Goal: Contribute content: Add original content to the website for others to see

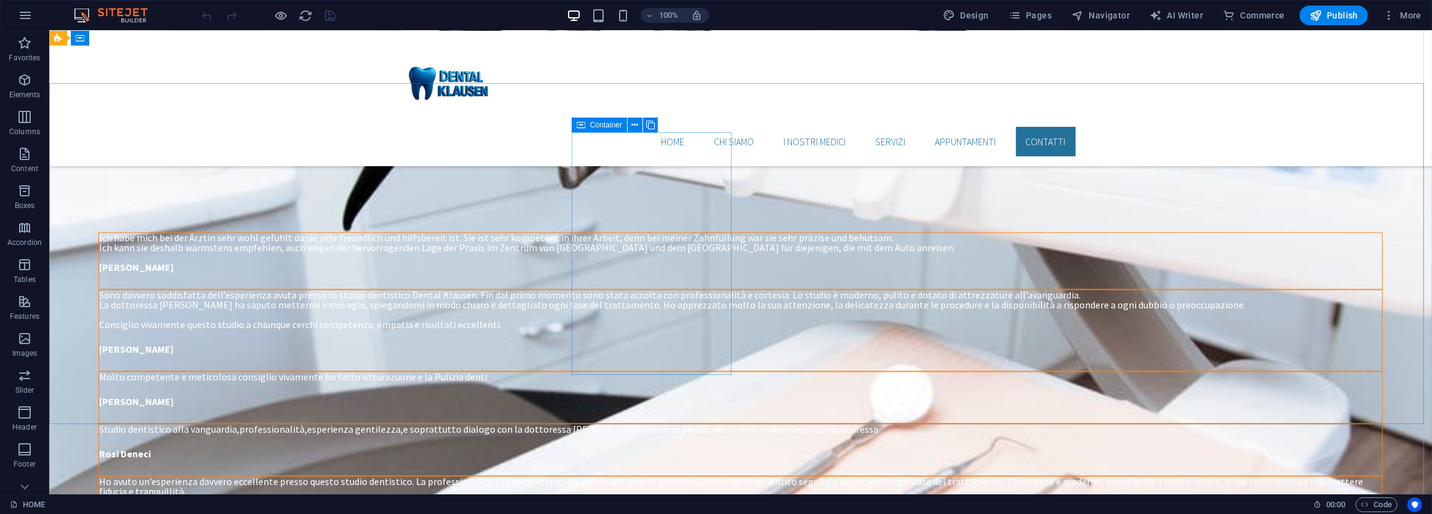
scroll to position [2853, 0]
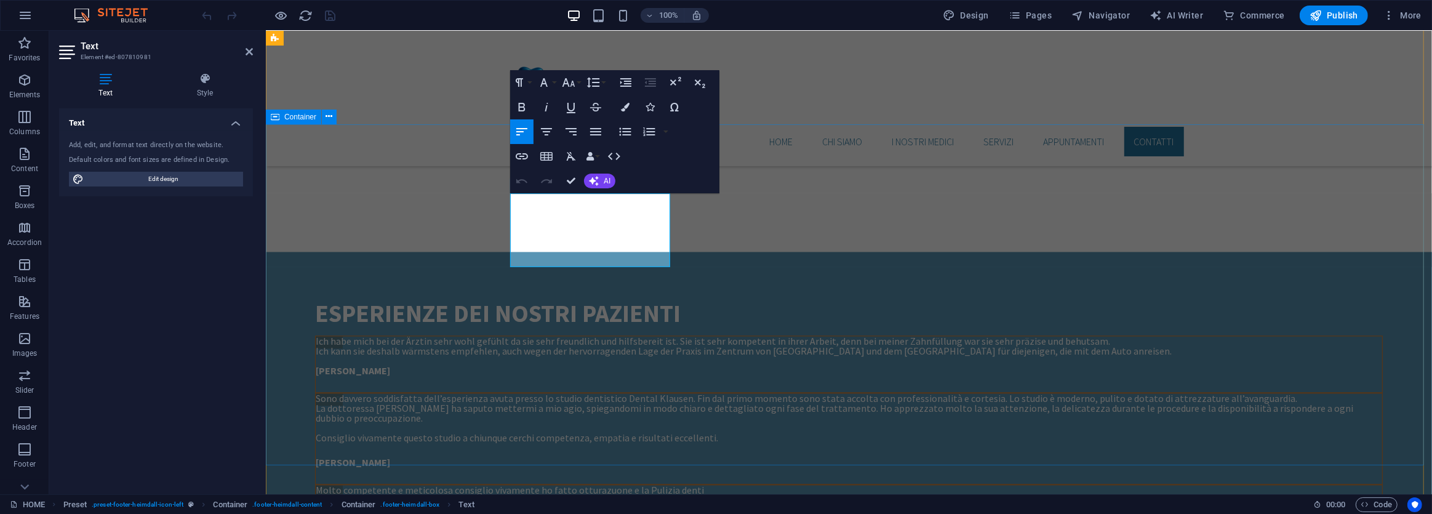
scroll to position [2978, 0]
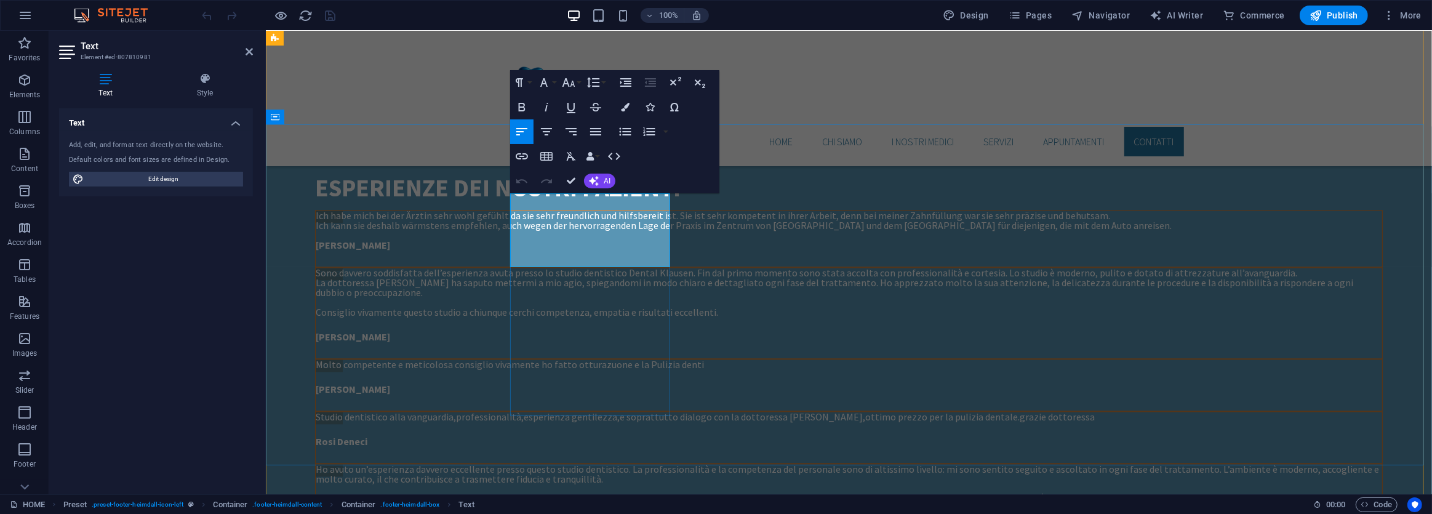
drag, startPoint x: 547, startPoint y: 200, endPoint x: 604, endPoint y: 230, distance: 63.8
copy p "[STREET_ADDRESS]"
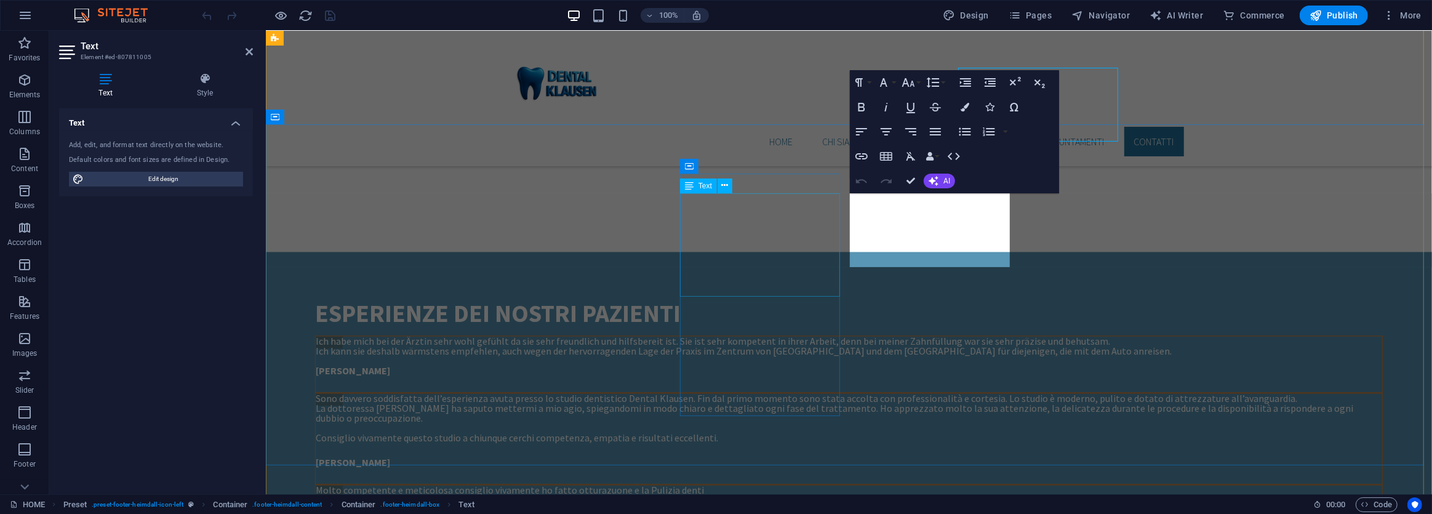
scroll to position [2978, 0]
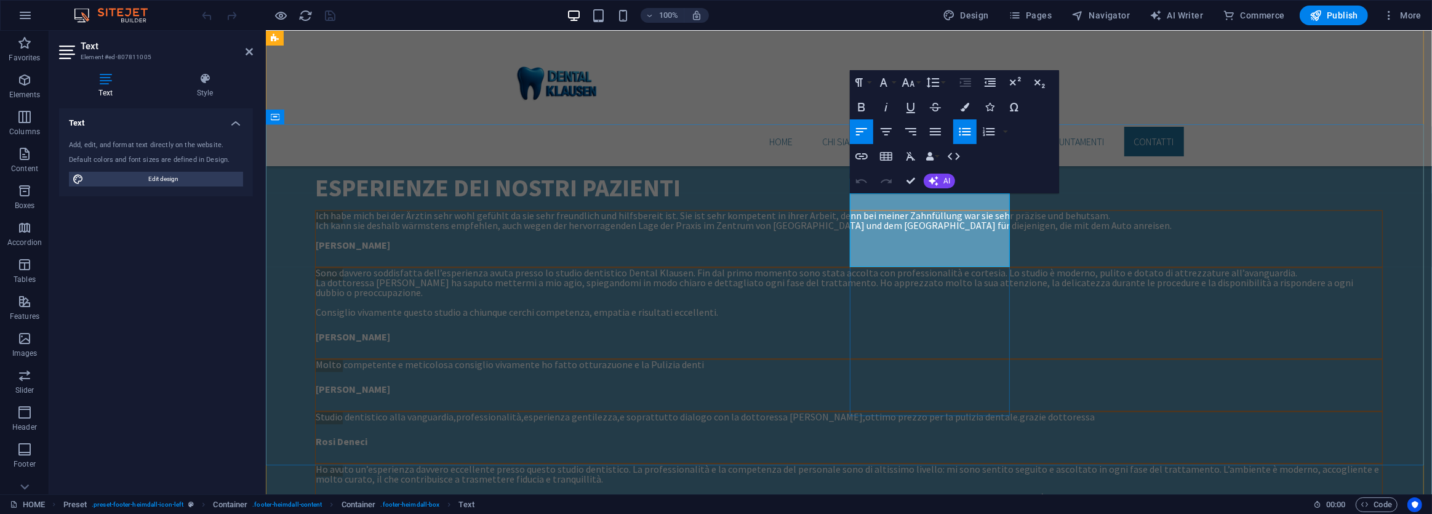
drag, startPoint x: 923, startPoint y: 258, endPoint x: 860, endPoint y: 257, distance: 63.4
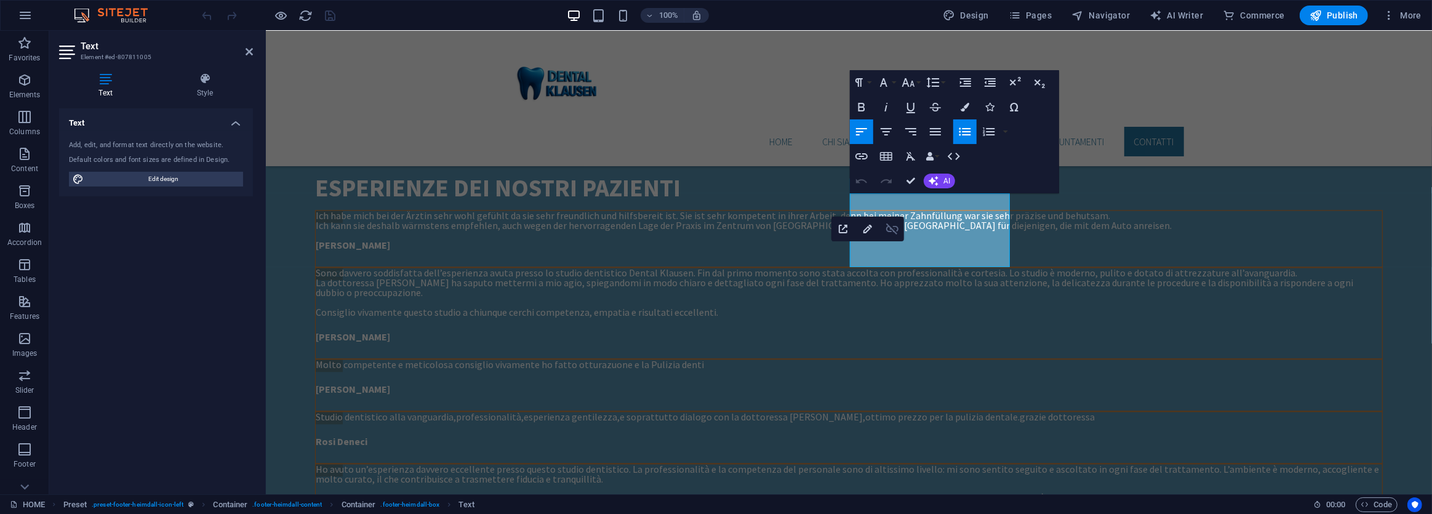
click at [893, 232] on icon "button" at bounding box center [892, 229] width 15 height 15
click at [893, 217] on icon "button" at bounding box center [894, 214] width 15 height 15
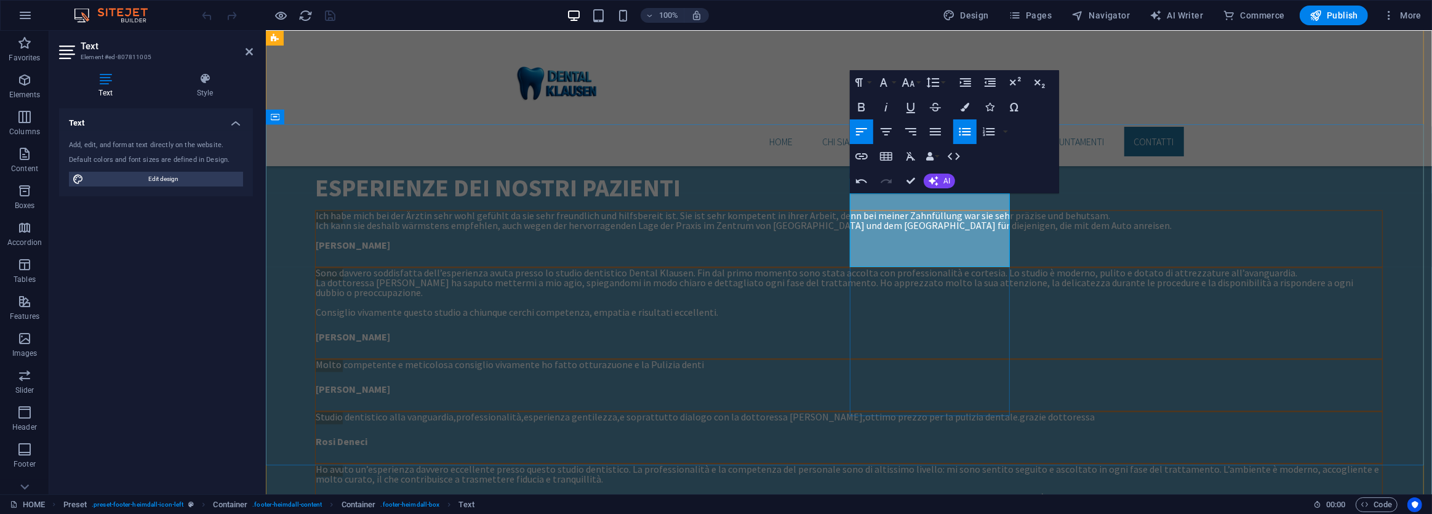
drag, startPoint x: 921, startPoint y: 257, endPoint x: 858, endPoint y: 258, distance: 62.8
click at [862, 156] on icon "button" at bounding box center [861, 156] width 12 height 6
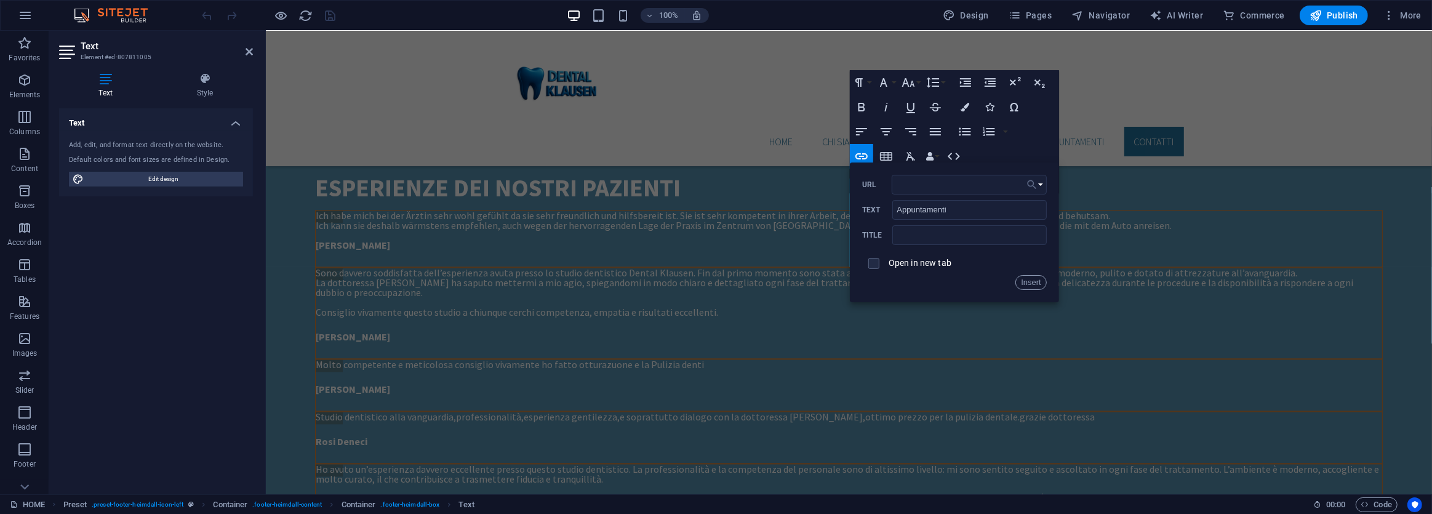
click at [1038, 185] on button "Choose Link" at bounding box center [1034, 185] width 23 height 20
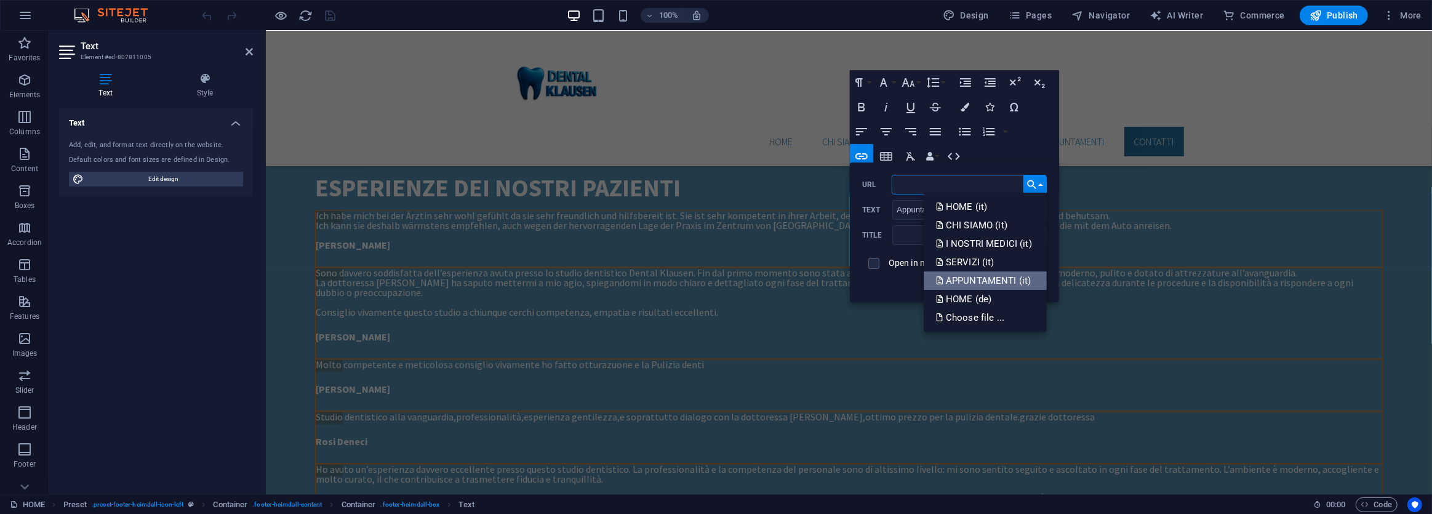
click at [991, 282] on p "APPUNTAMENTI (it)" at bounding box center [984, 280] width 97 height 18
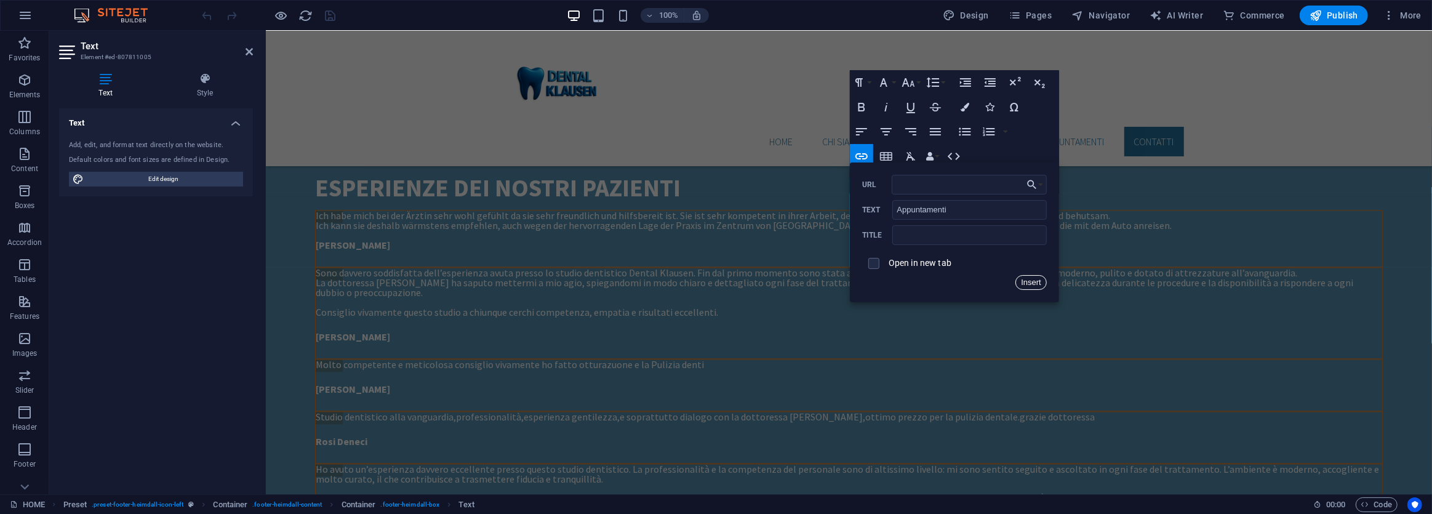
click at [1034, 282] on button "Insert" at bounding box center [1030, 282] width 31 height 15
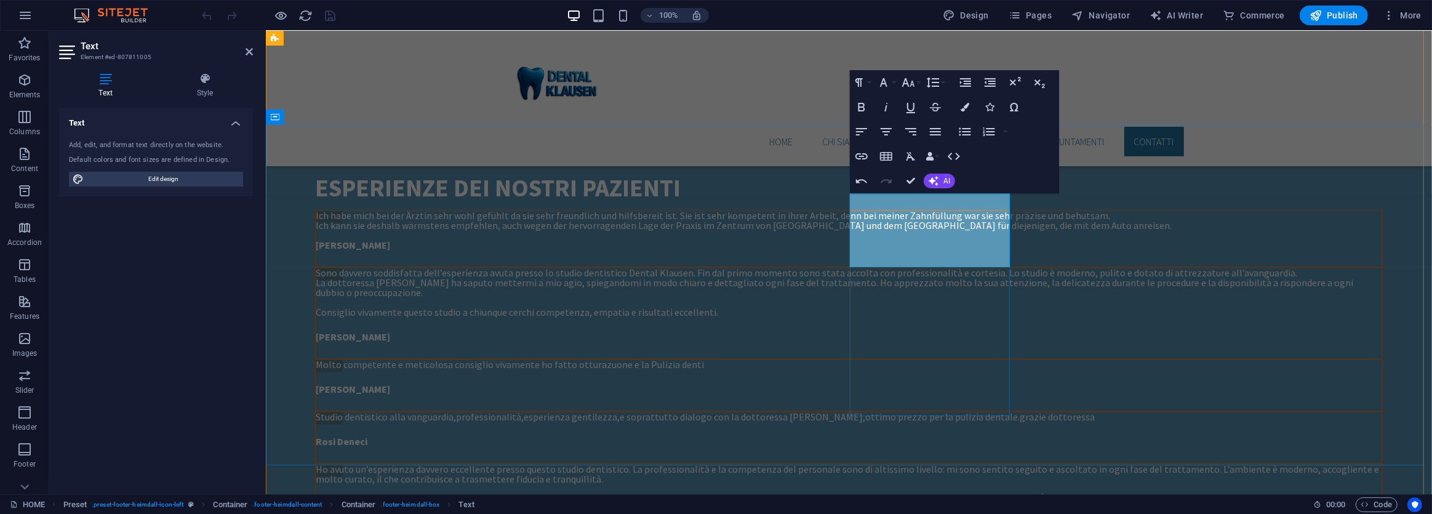
drag, startPoint x: 885, startPoint y: 244, endPoint x: 860, endPoint y: 244, distance: 25.2
type input "Servizi"
click at [860, 154] on icon "button" at bounding box center [861, 156] width 12 height 6
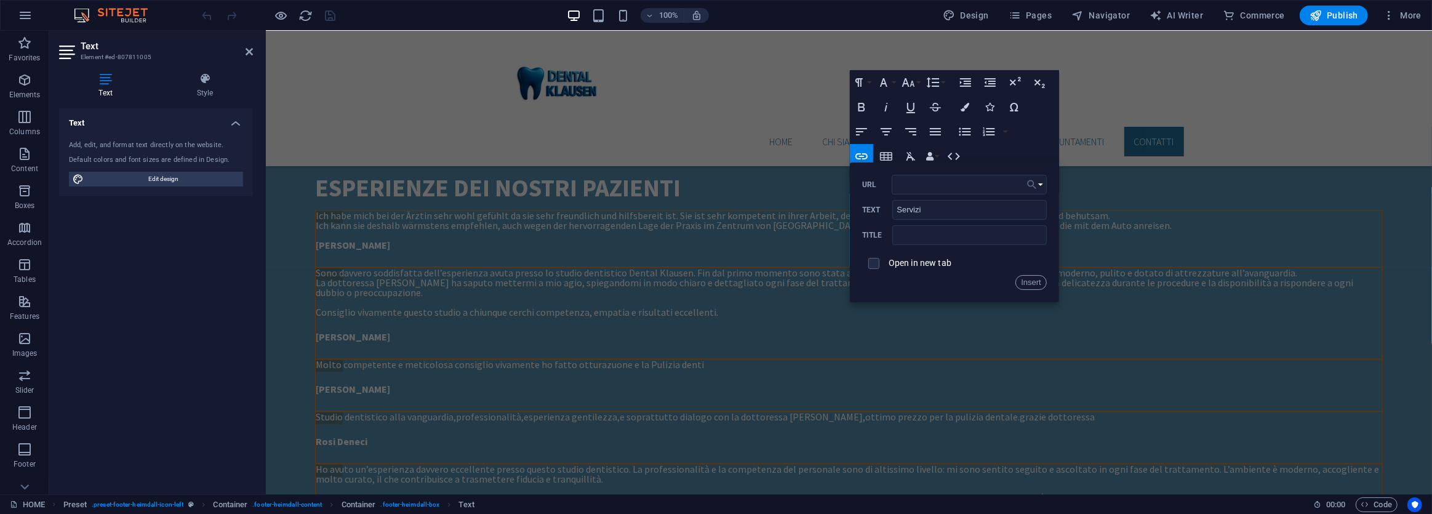
click at [1037, 184] on icon "button" at bounding box center [1032, 184] width 12 height 15
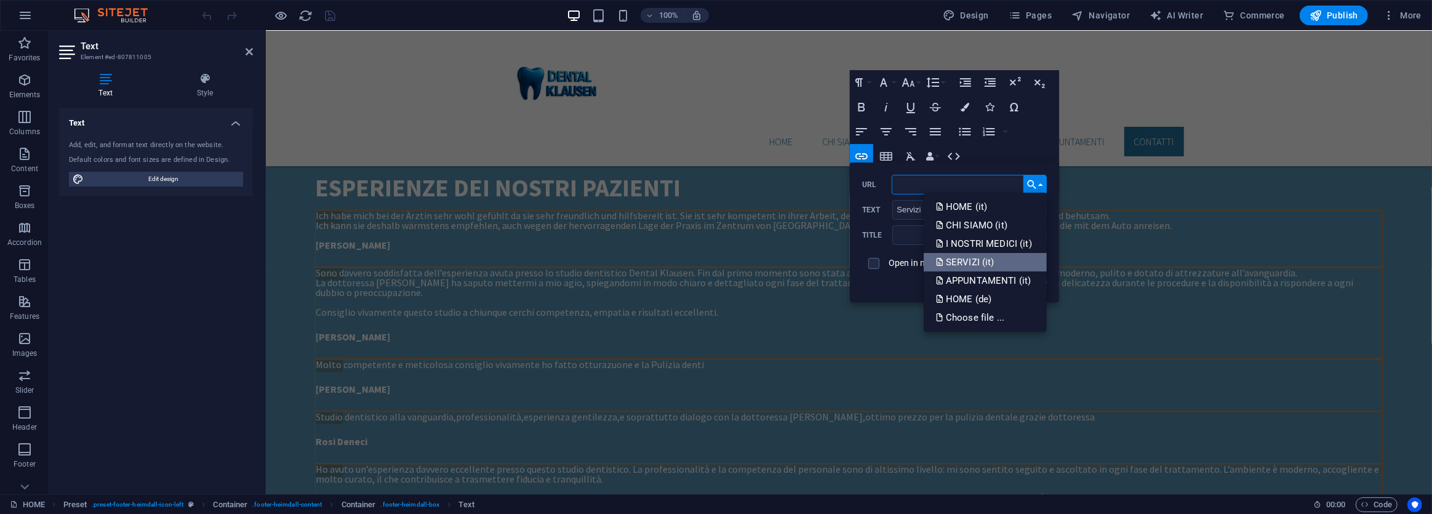
click at [978, 258] on p "SERVIZI (it)" at bounding box center [966, 262] width 61 height 18
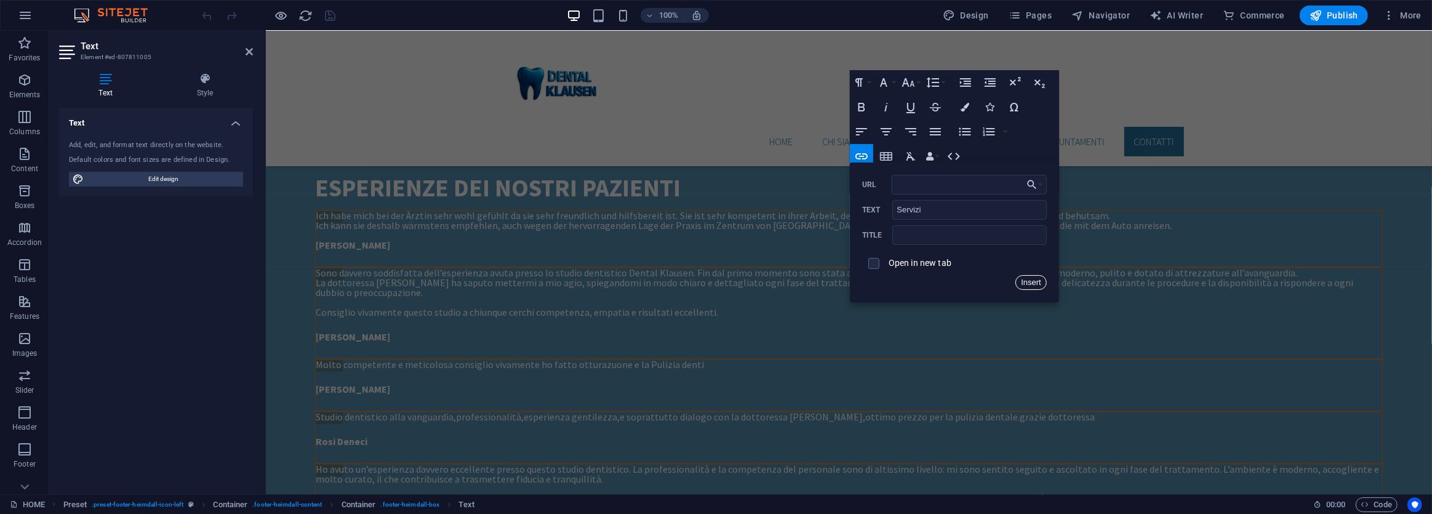
click at [1029, 282] on button "Insert" at bounding box center [1030, 282] width 31 height 15
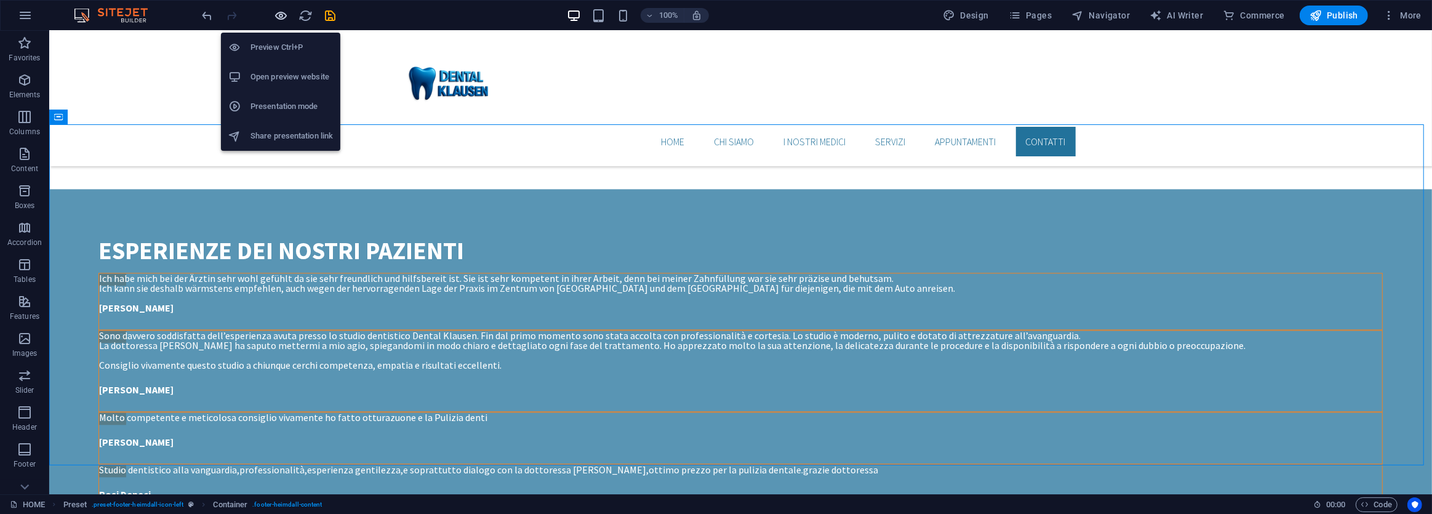
click at [282, 17] on icon "button" at bounding box center [281, 16] width 14 height 14
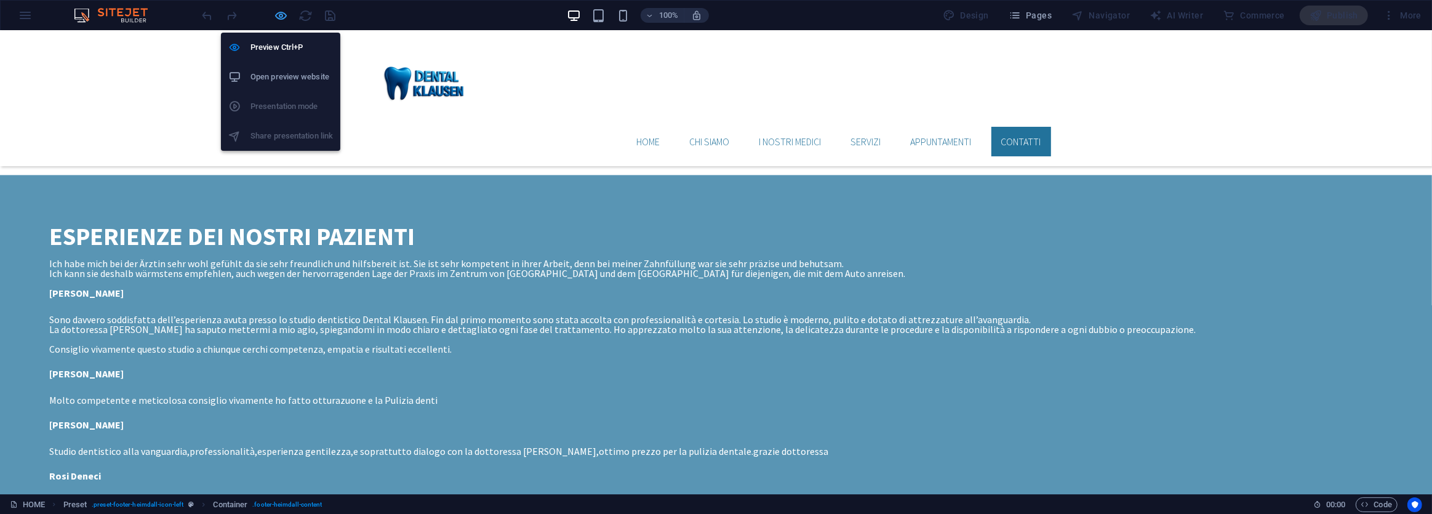
scroll to position [2824, 0]
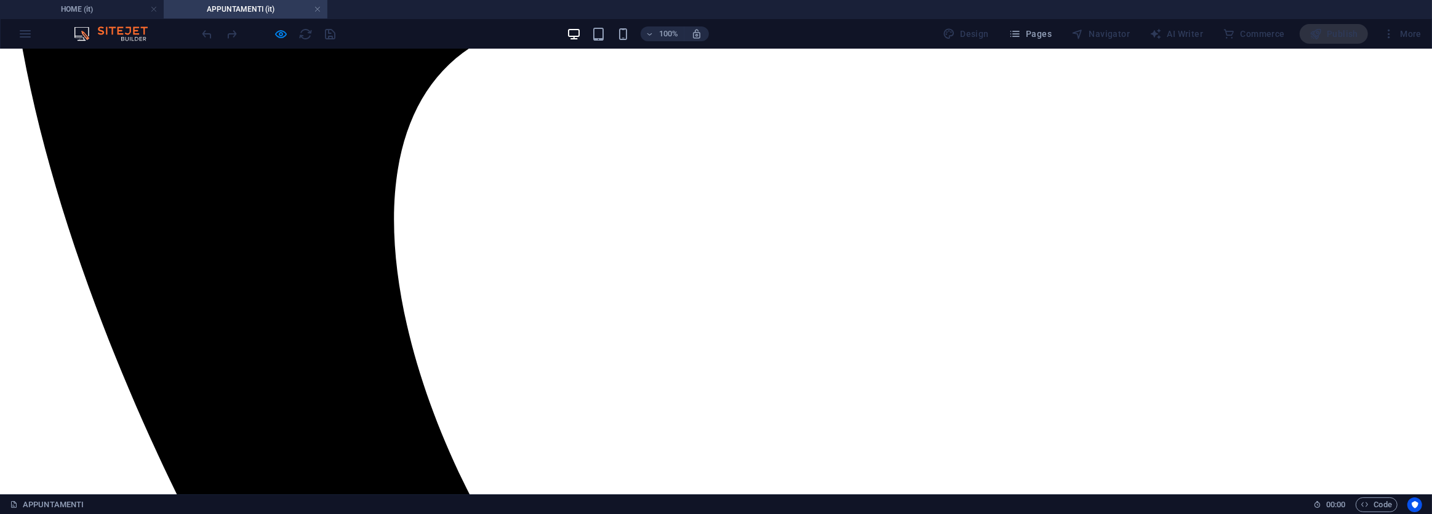
scroll to position [769, 0]
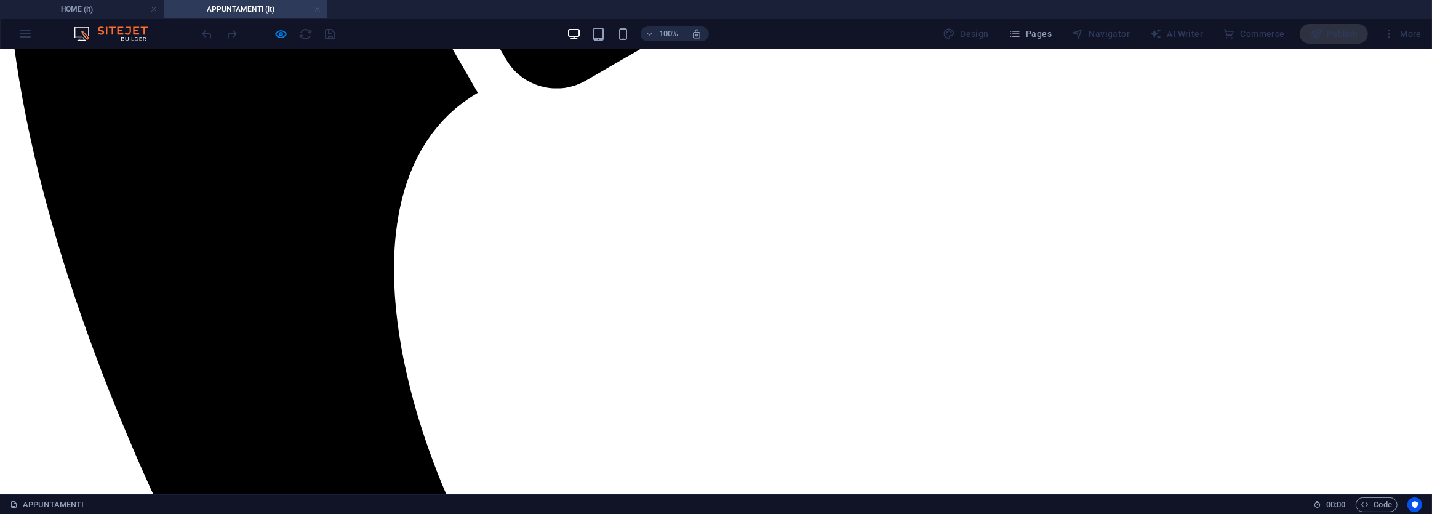
click at [316, 6] on link at bounding box center [317, 10] width 7 height 12
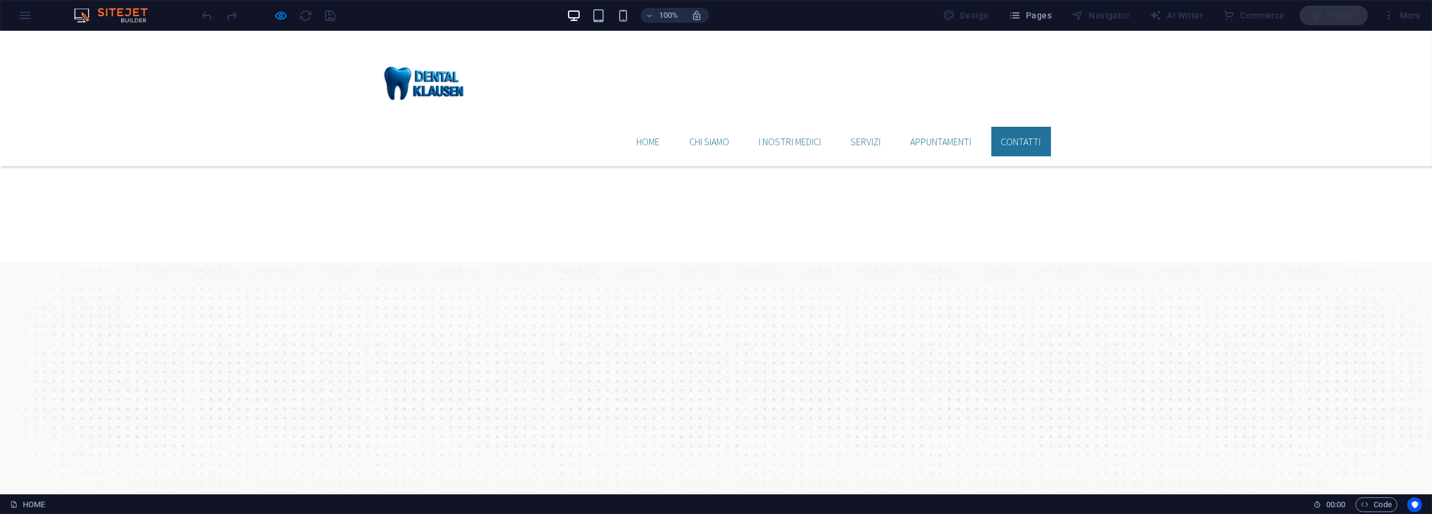
scroll to position [2851, 0]
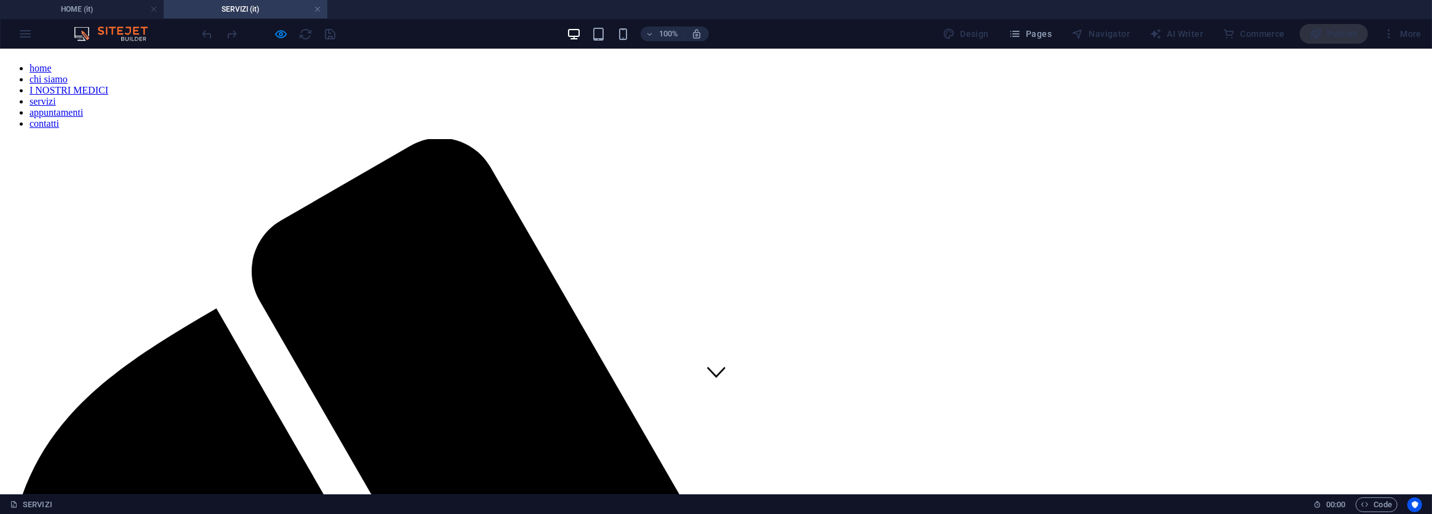
scroll to position [0, 0]
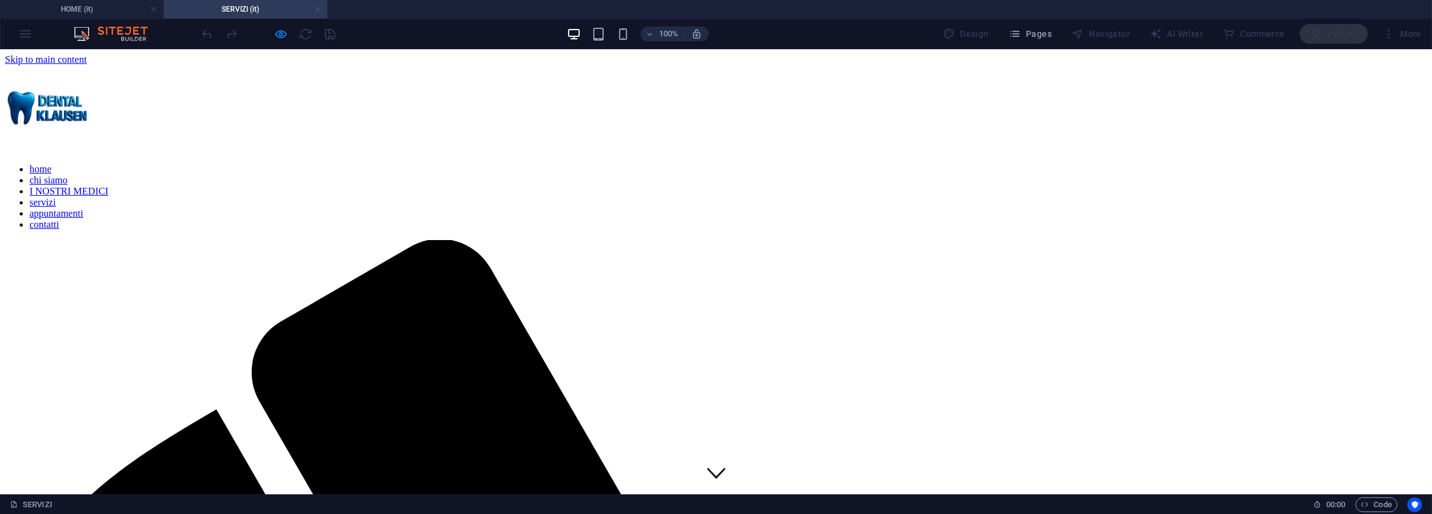
click at [317, 9] on link at bounding box center [317, 10] width 7 height 12
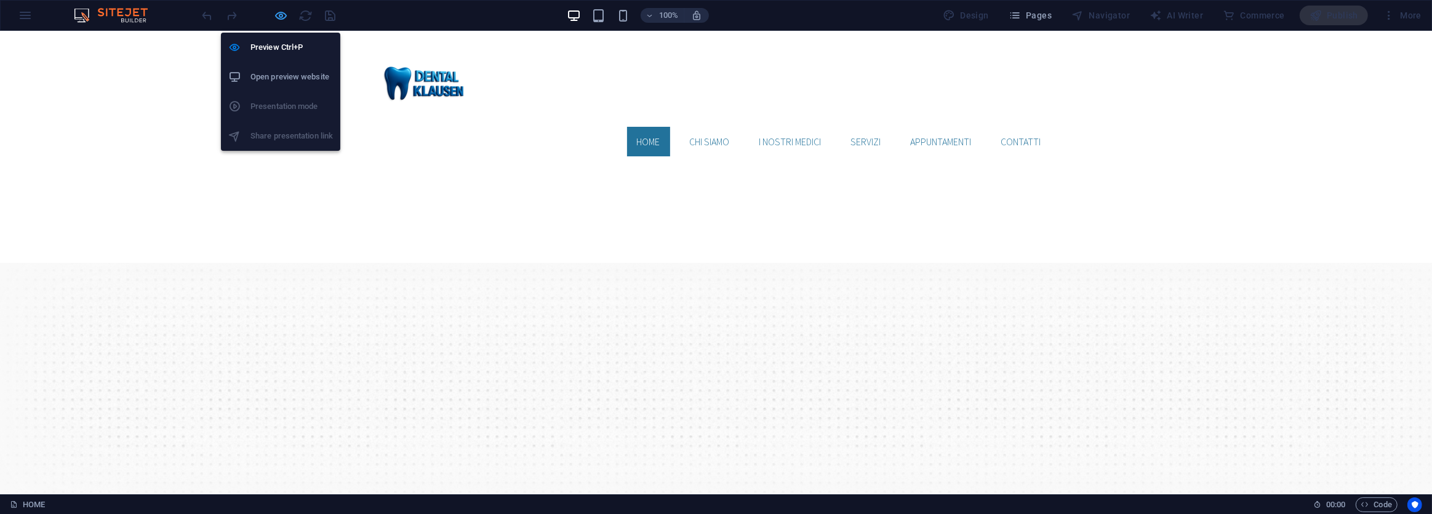
click at [284, 16] on icon "button" at bounding box center [281, 16] width 14 height 14
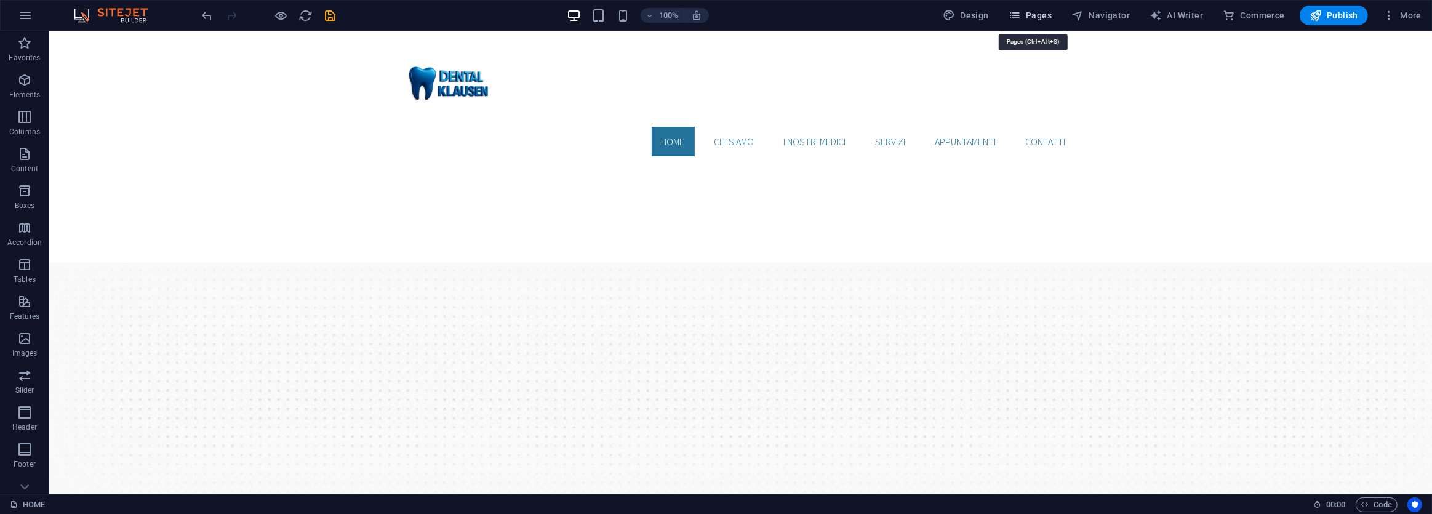
click at [1040, 18] on span "Pages" at bounding box center [1029, 15] width 43 height 12
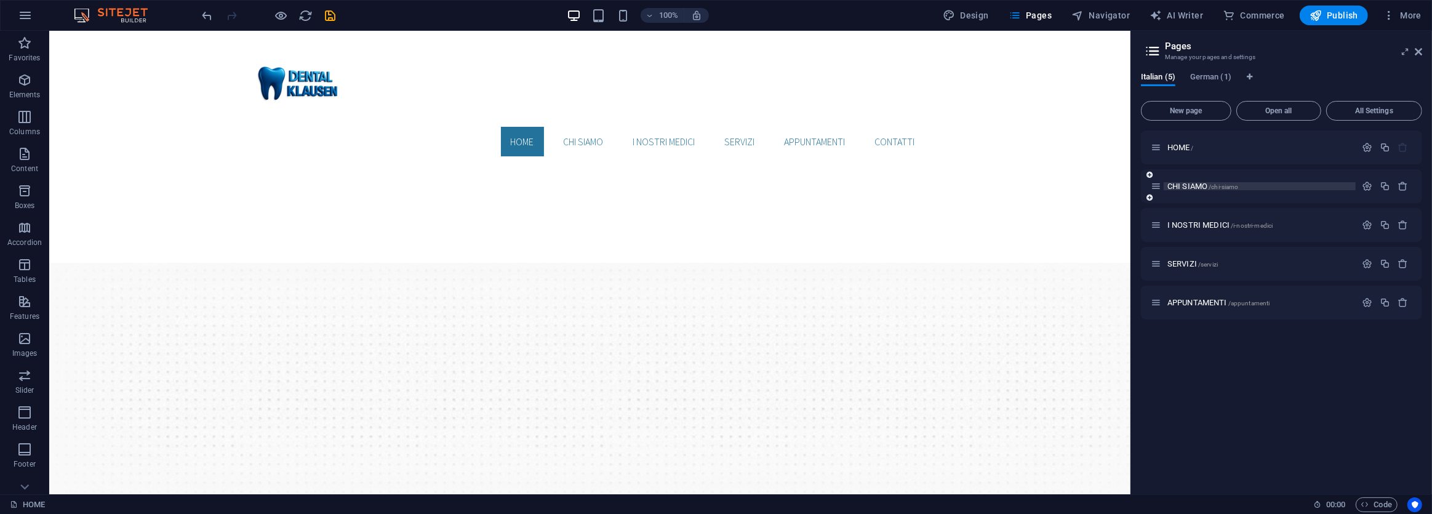
click at [1179, 189] on span "CHI SIAMO /chi-siamo" at bounding box center [1202, 186] width 71 height 9
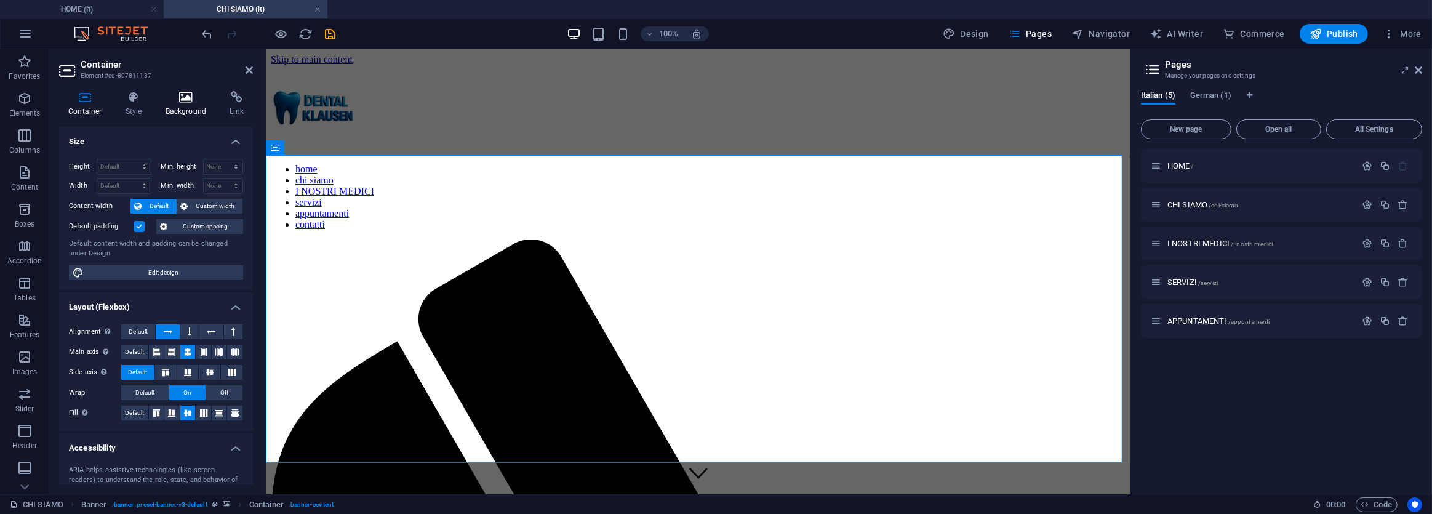
click at [178, 106] on h4 "Background" at bounding box center [188, 104] width 65 height 26
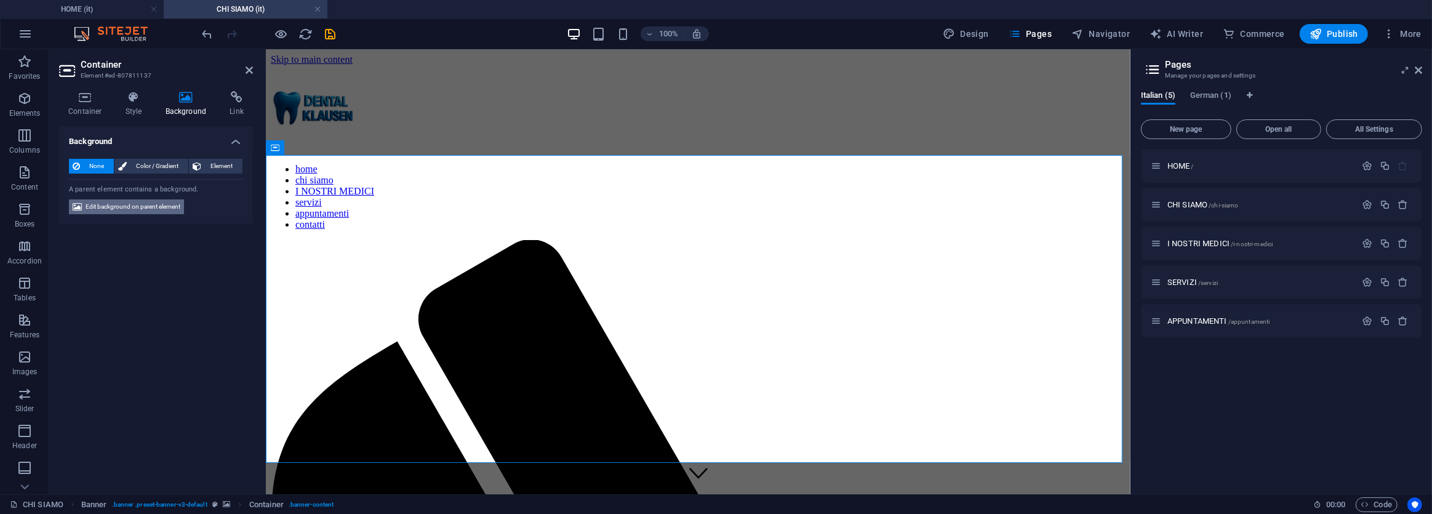
click at [135, 206] on span "Edit background on parent element" at bounding box center [133, 206] width 95 height 15
select select "ms"
select select "s"
select select "progressive"
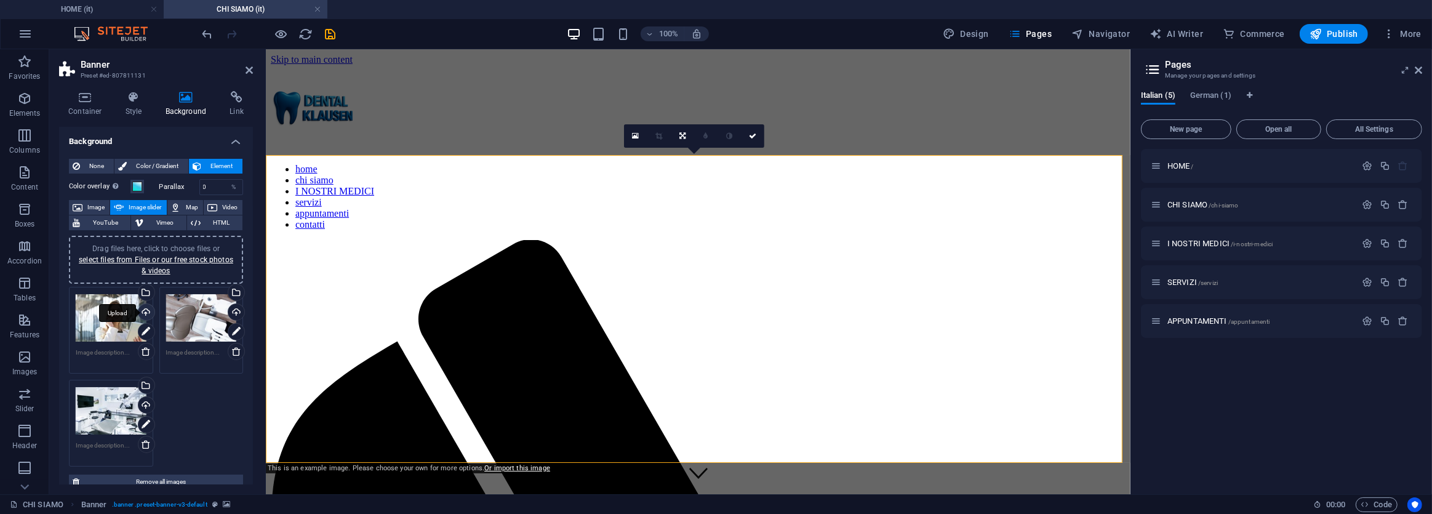
click at [140, 313] on div "Upload" at bounding box center [145, 313] width 18 height 18
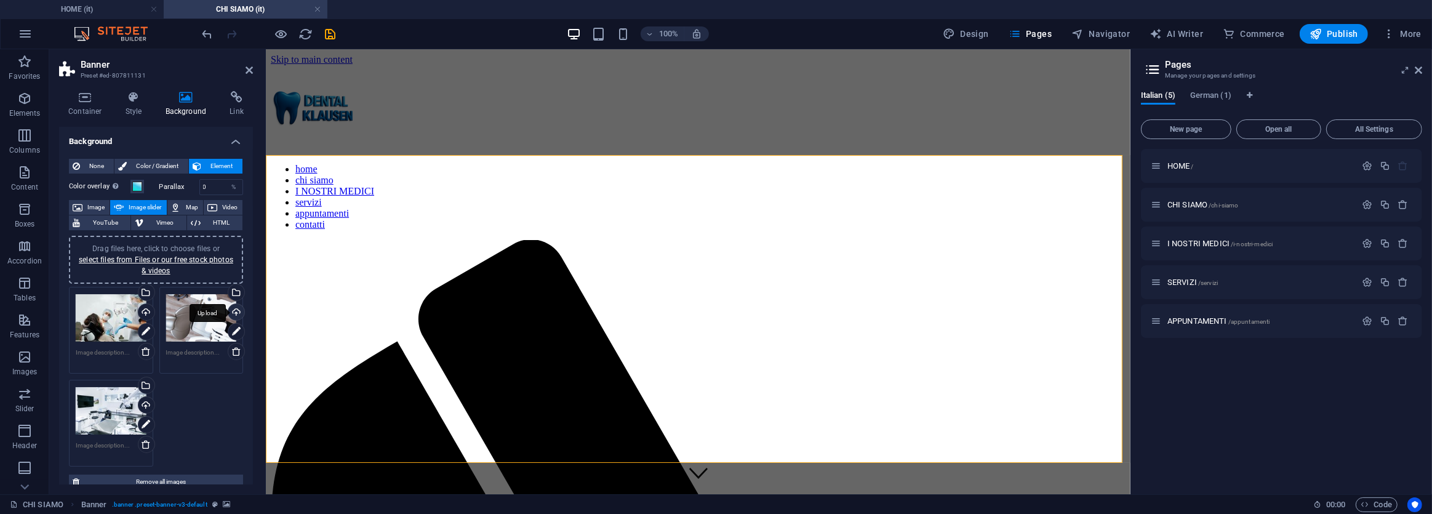
click at [233, 311] on div "Upload" at bounding box center [235, 313] width 18 height 18
click at [147, 311] on div "Upload" at bounding box center [145, 313] width 18 height 18
click at [209, 31] on icon "undo" at bounding box center [208, 34] width 14 height 14
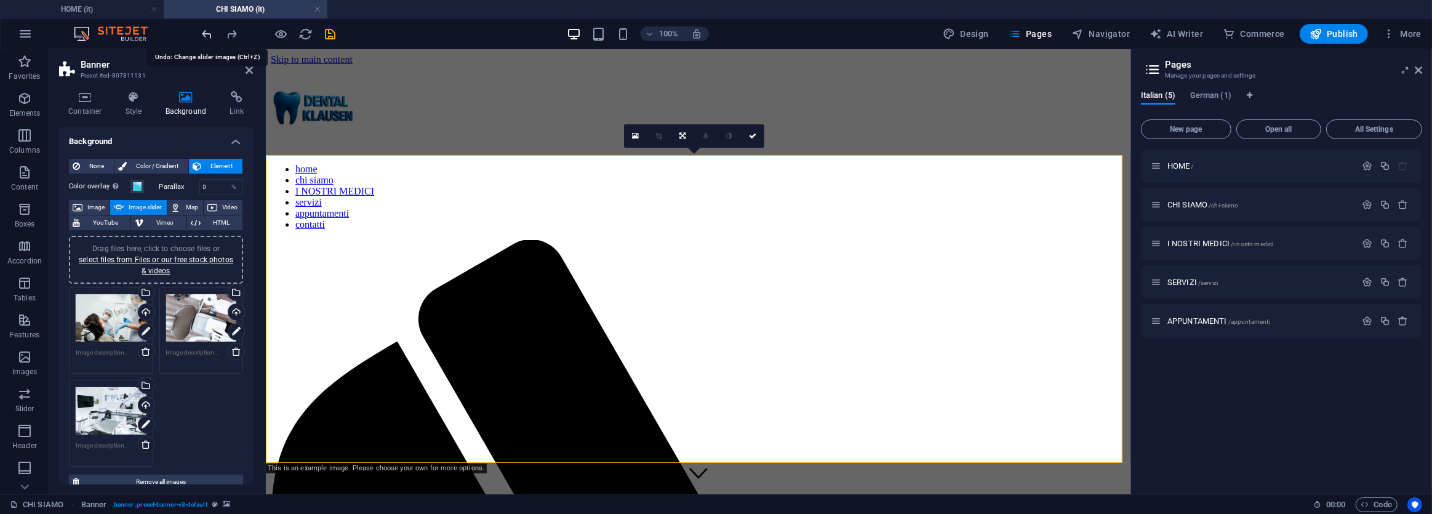
click at [209, 31] on icon "undo" at bounding box center [208, 34] width 14 height 14
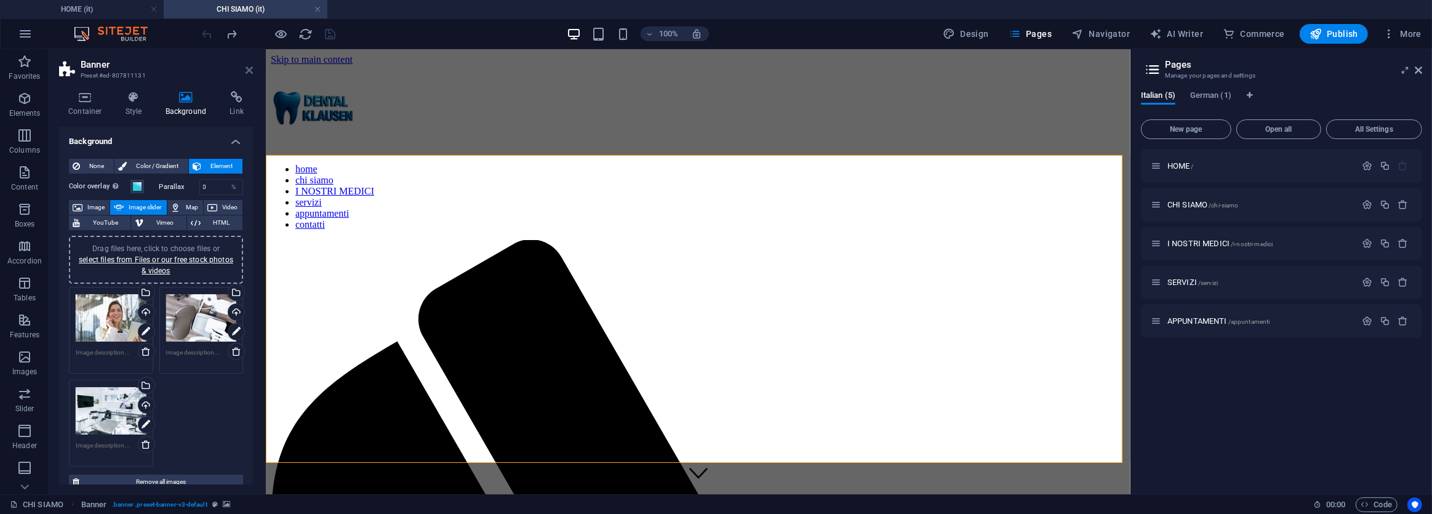
click at [250, 68] on icon at bounding box center [249, 70] width 7 height 10
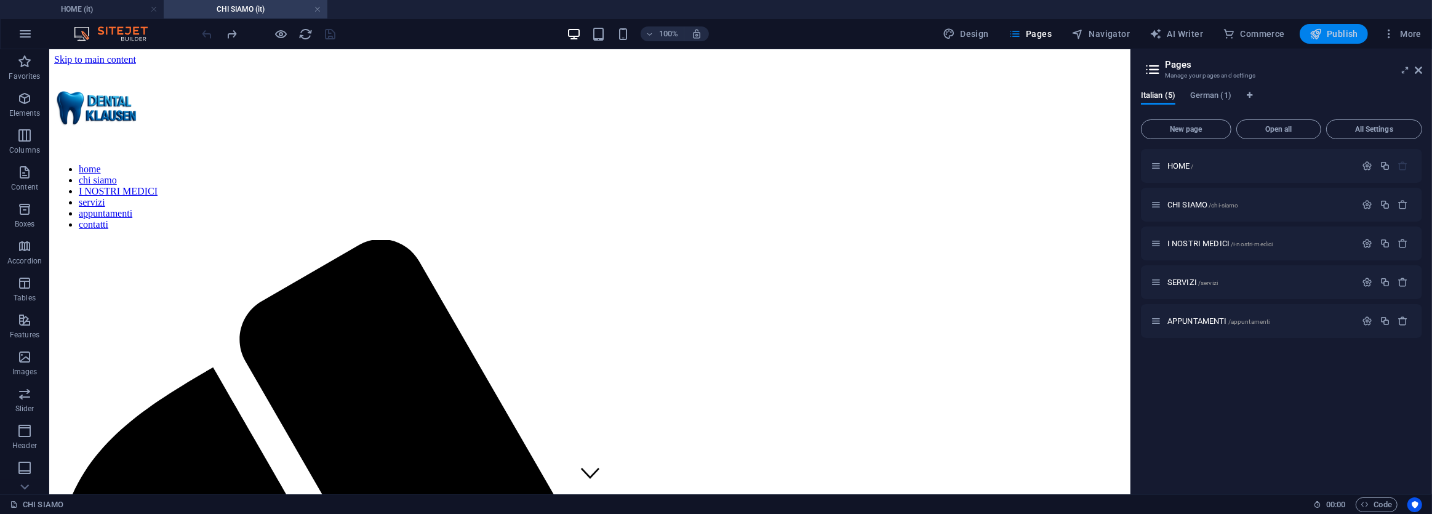
click at [1341, 31] on span "Publish" at bounding box center [1333, 34] width 49 height 12
